Goal: Information Seeking & Learning: Learn about a topic

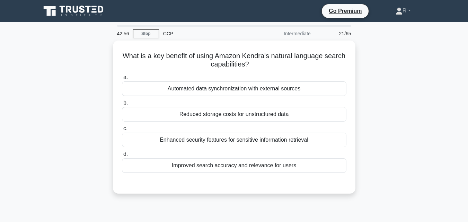
click at [409, 90] on div "What is a key benefit of using Amazon Kendra's natural language search capabili…" at bounding box center [234, 122] width 395 height 162
click at [406, 82] on div "What is a key benefit of using Amazon Kendra's natural language search capabili…" at bounding box center [234, 122] width 395 height 162
click at [406, 102] on div "What is a key benefit of using Amazon Kendra's natural language search capabili…" at bounding box center [234, 122] width 395 height 162
click at [399, 120] on div "What is a key benefit of using Amazon Kendra's natural language search capabili…" at bounding box center [234, 122] width 395 height 162
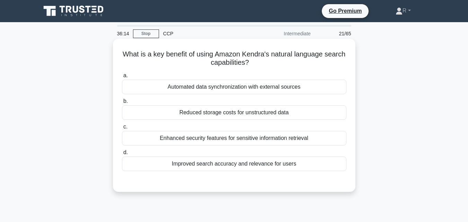
click at [321, 164] on div "Improved search accuracy and relevance for users" at bounding box center [234, 164] width 225 height 15
click at [122, 155] on input "d. Improved search accuracy and relevance for users" at bounding box center [122, 152] width 0 height 5
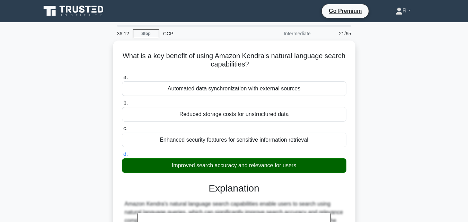
click at [408, 136] on div "What is a key benefit of using Amazon Kendra's natural language search capabili…" at bounding box center [234, 191] width 395 height 301
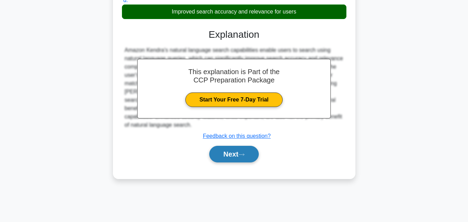
click at [225, 155] on button "Next" at bounding box center [234, 154] width 50 height 17
click at [225, 161] on button "Next" at bounding box center [234, 154] width 50 height 17
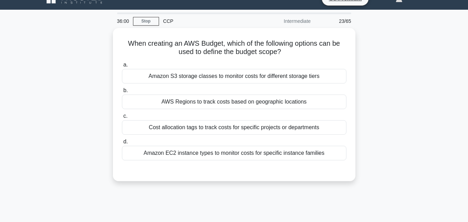
scroll to position [0, 0]
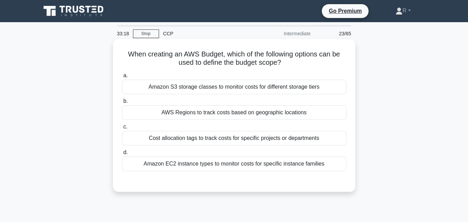
click at [298, 141] on div "Cost allocation tags to track costs for specific projects or departments" at bounding box center [234, 138] width 225 height 15
click at [122, 129] on input "c. Cost allocation tags to track costs for specific projects or departments" at bounding box center [122, 127] width 0 height 5
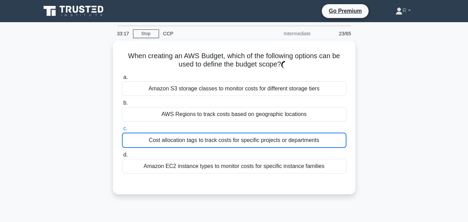
click at [390, 135] on div "When creating an AWS Budget, which of the following options can be used to defi…" at bounding box center [234, 122] width 395 height 162
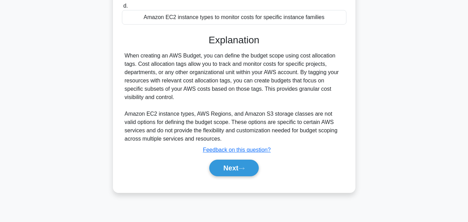
scroll to position [152, 0]
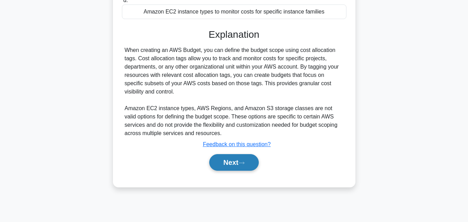
click at [235, 163] on button "Next" at bounding box center [234, 162] width 50 height 17
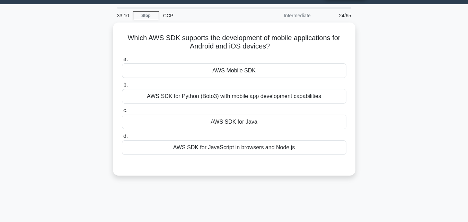
scroll to position [0, 0]
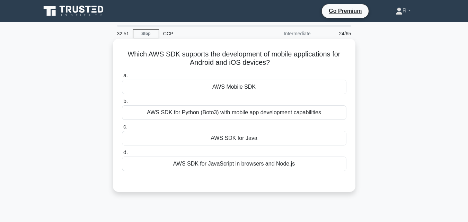
click at [265, 87] on div "AWS Mobile SDK" at bounding box center [234, 87] width 225 height 15
click at [122, 78] on input "a. AWS Mobile SDK" at bounding box center [122, 75] width 0 height 5
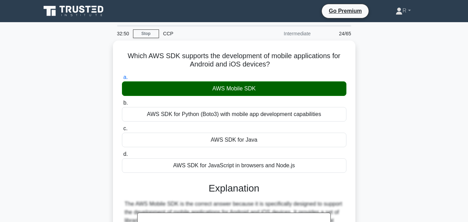
click at [402, 120] on div "Which AWS SDK supports the development of mobile applications for Android and i…" at bounding box center [234, 204] width 395 height 326
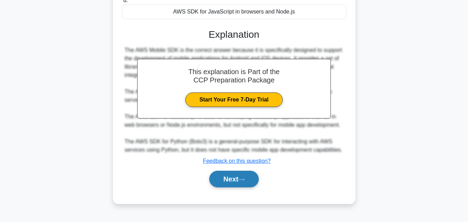
click at [241, 177] on button "Next" at bounding box center [234, 179] width 50 height 17
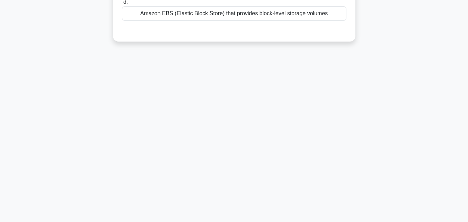
scroll to position [0, 0]
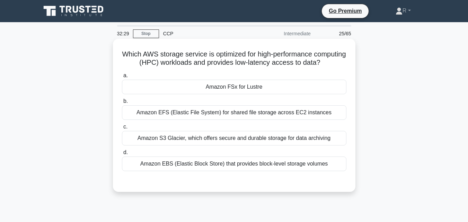
click at [296, 120] on div "Amazon EFS (Elastic File System) for shared file storage across EC2 instances" at bounding box center [234, 112] width 225 height 15
click at [122, 104] on input "b. Amazon EFS (Elastic File System) for shared file storage across EC2 instances" at bounding box center [122, 101] width 0 height 5
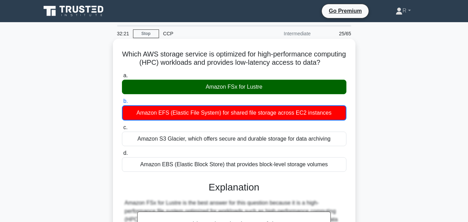
click at [343, 121] on div "Amazon EFS (Elastic File System) for shared file storage across EC2 instances" at bounding box center [234, 112] width 225 height 15
click at [122, 104] on input "b. Amazon EFS (Elastic File System) for shared file storage across EC2 instances" at bounding box center [122, 101] width 0 height 5
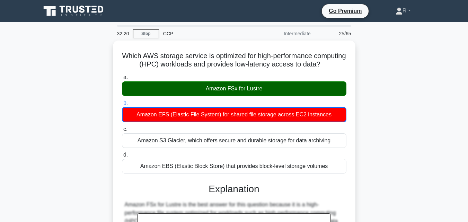
click at [379, 128] on div "Which AWS storage service is optimized for high-performance computing (HPC) wor…" at bounding box center [234, 191] width 395 height 301
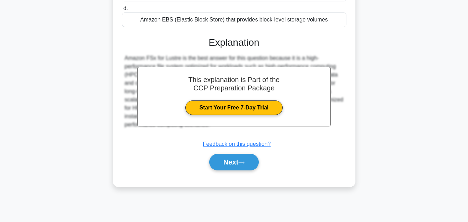
scroll to position [152, 0]
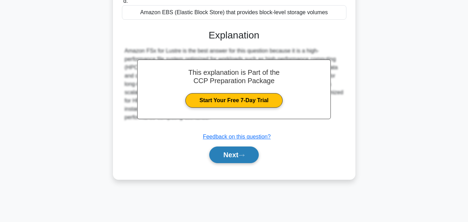
click at [226, 163] on button "Next" at bounding box center [234, 155] width 50 height 17
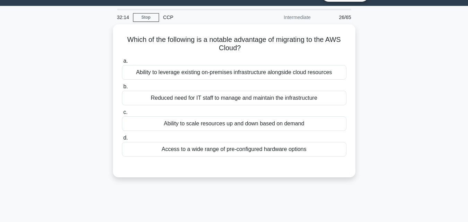
scroll to position [0, 0]
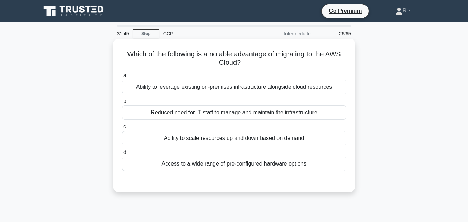
click at [276, 113] on div "Reduced need for IT staff to manage and maintain the infrastructure" at bounding box center [234, 112] width 225 height 15
click at [122, 104] on input "b. Reduced need for IT staff to manage and maintain the infrastructure" at bounding box center [122, 101] width 0 height 5
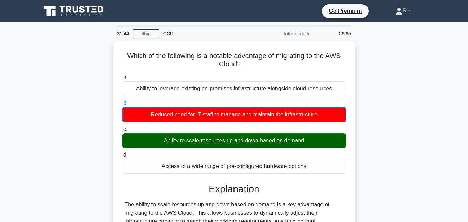
click at [391, 139] on div "Which of the following is a notable advantage of migrating to the AWS Cloud? .s…" at bounding box center [234, 187] width 395 height 293
click at [395, 164] on div "Which of the following is a notable advantage of migrating to the AWS Cloud? .s…" at bounding box center [234, 187] width 395 height 293
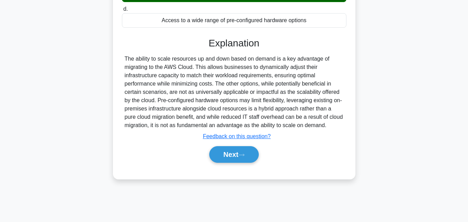
scroll to position [152, 0]
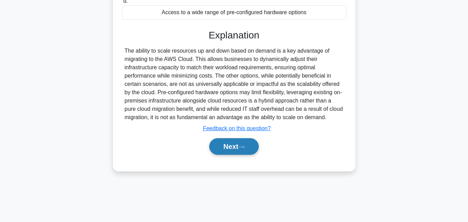
click at [233, 148] on button "Next" at bounding box center [234, 146] width 50 height 17
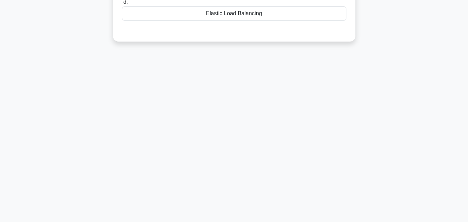
click at [353, 151] on div "30:35 Stop CCP Intermediate 27/65 Which AWS service can you use in conjunction …" at bounding box center [234, 46] width 395 height 347
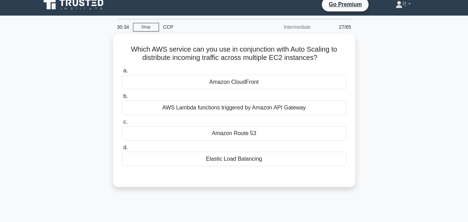
scroll to position [0, 0]
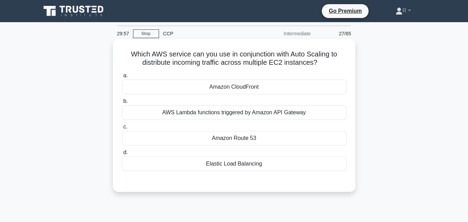
click at [253, 167] on div "Elastic Load Balancing" at bounding box center [234, 164] width 225 height 15
click at [122, 155] on input "d. Elastic Load Balancing" at bounding box center [122, 152] width 0 height 5
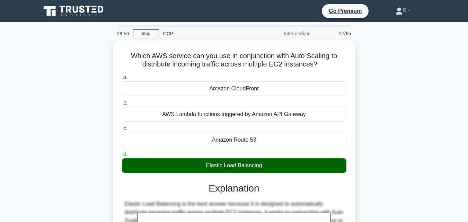
click at [388, 150] on div "Which AWS service can you use in conjunction with Auto Scaling to distribute in…" at bounding box center [234, 191] width 395 height 301
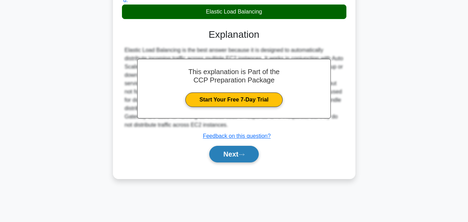
click at [226, 153] on button "Next" at bounding box center [234, 154] width 50 height 17
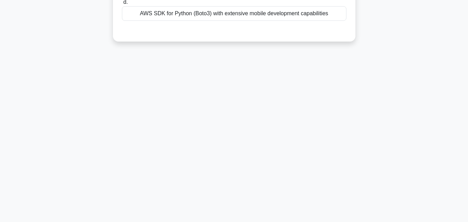
click at [356, 125] on div "29:53 Stop CCP Intermediate 28/65 Which AWS SDK supports mobile app development…" at bounding box center [234, 46] width 395 height 347
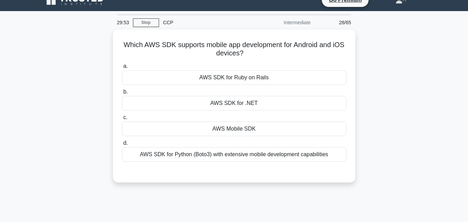
scroll to position [0, 0]
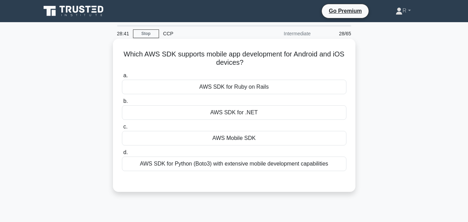
click at [290, 135] on div "AWS Mobile SDK" at bounding box center [234, 138] width 225 height 15
click at [122, 129] on input "c. AWS Mobile SDK" at bounding box center [122, 127] width 0 height 5
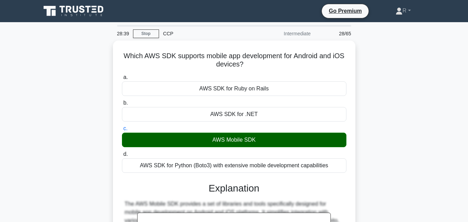
click at [380, 163] on div "Which AWS SDK supports mobile app development for Android and iOS devices? .spi…" at bounding box center [234, 195] width 395 height 309
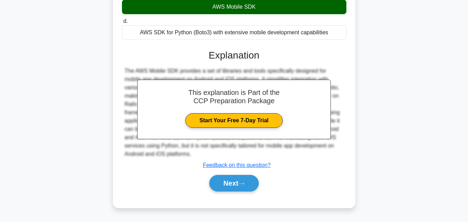
scroll to position [152, 0]
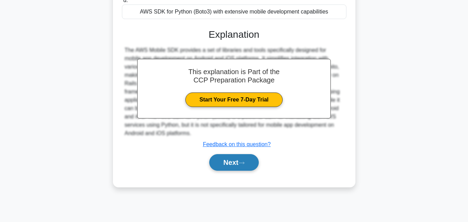
click at [228, 163] on button "Next" at bounding box center [234, 162] width 50 height 17
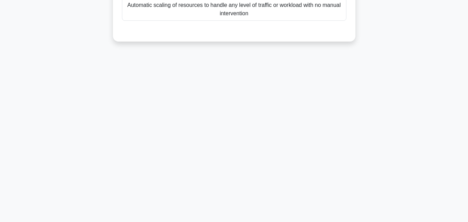
click at [372, 116] on div "28:35 Stop CCP Intermediate 29/65 Which of the following is a key benefit of mi…" at bounding box center [234, 46] width 395 height 347
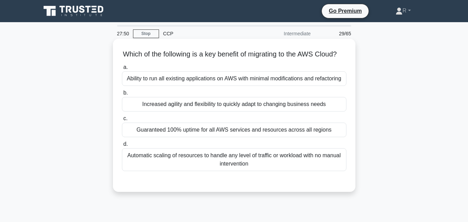
click at [283, 167] on div "Automatic scaling of resources to handle any level of traffic or workload with …" at bounding box center [234, 159] width 225 height 23
click at [122, 147] on input "d. Automatic scaling of resources to handle any level of traffic or workload wi…" at bounding box center [122, 144] width 0 height 5
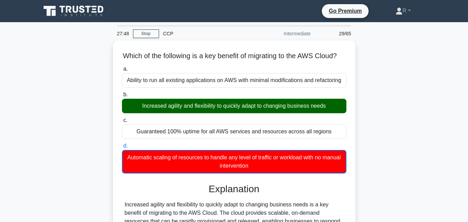
click at [391, 135] on div "Which of the following is a key benefit of migrating to the AWS Cloud? .spinner…" at bounding box center [234, 191] width 395 height 301
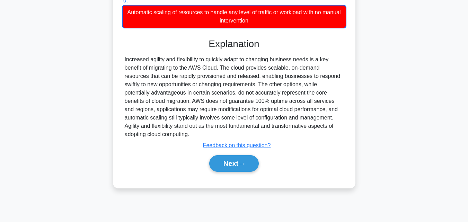
scroll to position [152, 0]
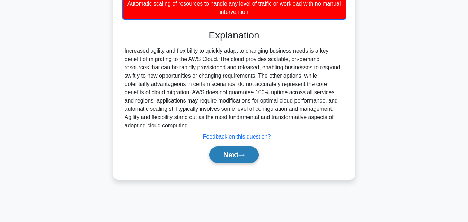
click at [230, 163] on button "Next" at bounding box center [234, 155] width 50 height 17
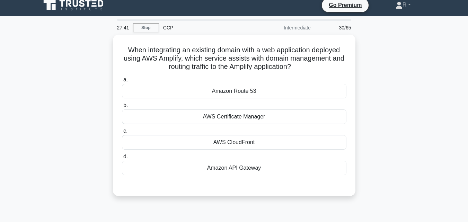
scroll to position [0, 0]
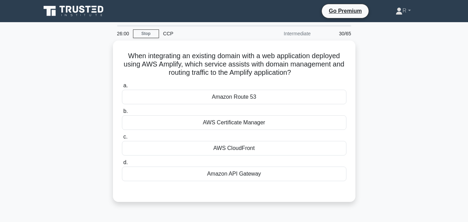
click at [390, 95] on div "When integrating an existing domain with a web application deployed using AWS A…" at bounding box center [234, 126] width 395 height 170
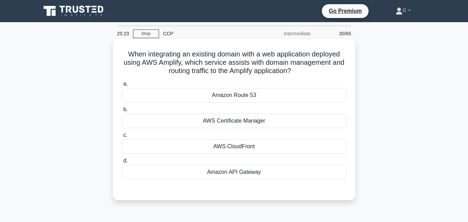
click at [259, 173] on div "Amazon API Gateway" at bounding box center [234, 172] width 225 height 15
click at [122, 163] on input "d. Amazon API Gateway" at bounding box center [122, 161] width 0 height 5
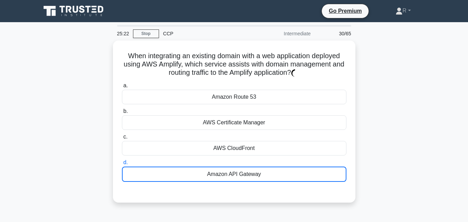
click at [387, 139] on div "When integrating an existing domain with a web application deployed using AWS A…" at bounding box center [234, 126] width 395 height 171
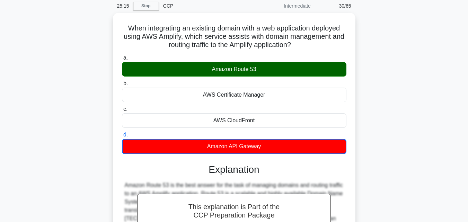
scroll to position [206, 0]
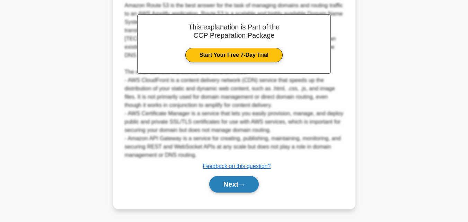
click at [243, 179] on button "Next" at bounding box center [234, 184] width 50 height 17
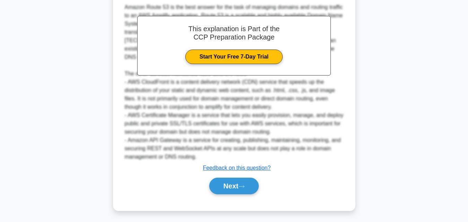
click at [378, 121] on div "When integrating an existing domain with a web application deployed using AWS A…" at bounding box center [234, 27] width 395 height 384
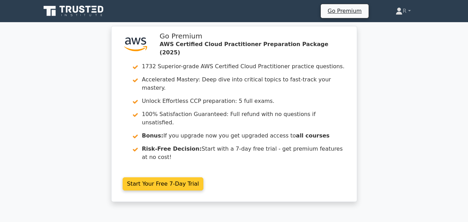
click at [165, 177] on link "Start Your Free 7-Day Trial" at bounding box center [163, 183] width 81 height 13
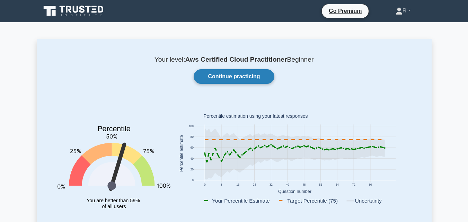
click at [263, 77] on link "Continue practicing" at bounding box center [234, 76] width 80 height 15
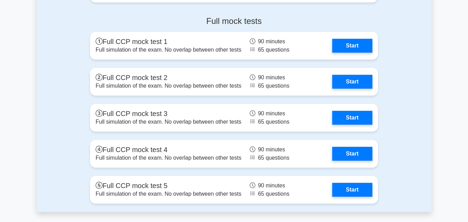
scroll to position [1650, 0]
